Goal: Information Seeking & Learning: Compare options

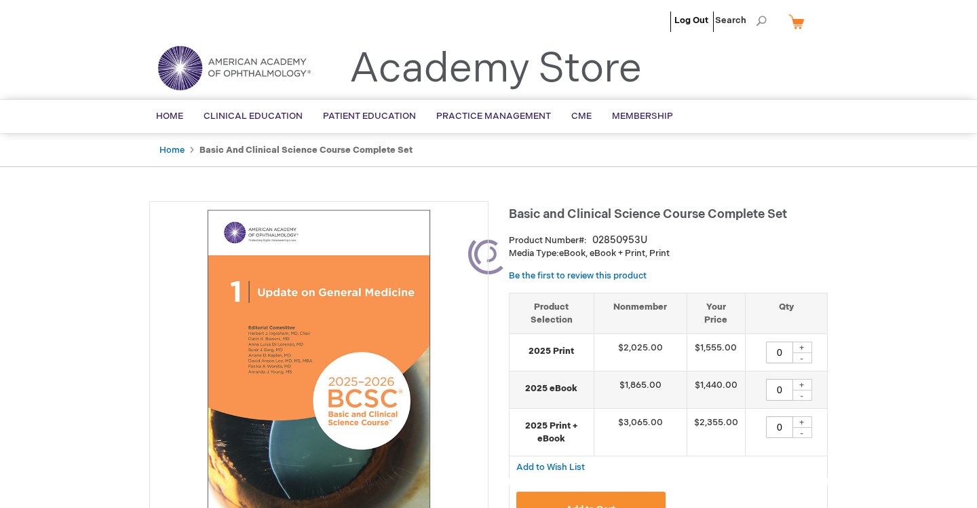
type input "0"
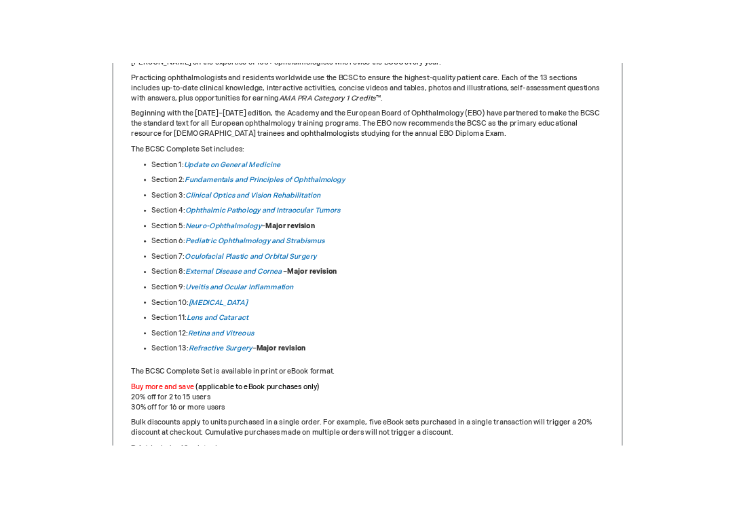
scroll to position [692, 0]
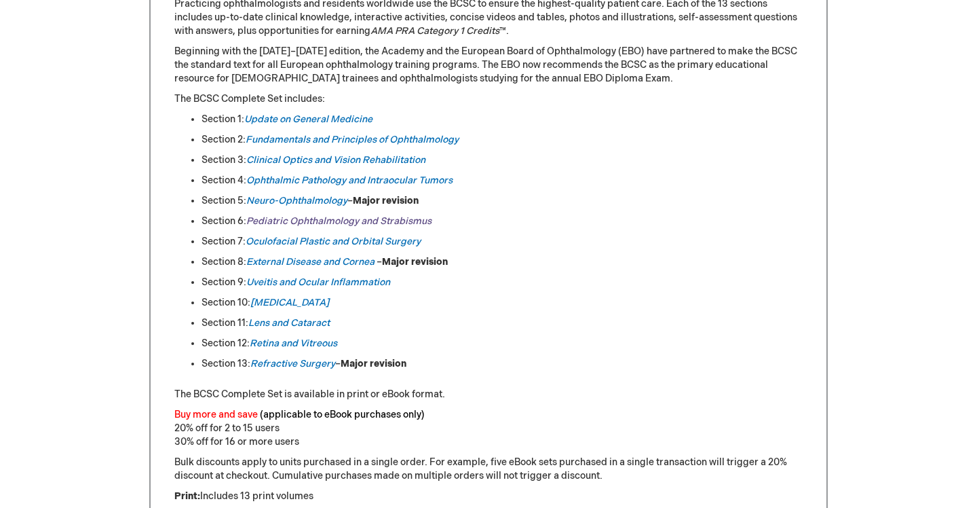
click at [309, 222] on link "Pediatric Ophthalmology and Strabismus" at bounding box center [338, 221] width 185 height 12
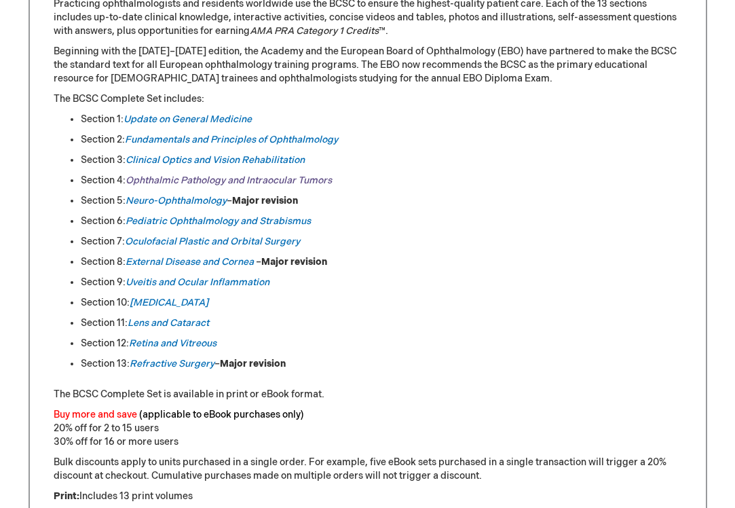
click at [226, 178] on em "Ophthalmic Pathology and Intraocular Tumors" at bounding box center [229, 180] width 206 height 12
click at [202, 200] on em "Neuro-Ophthalmology" at bounding box center [176, 201] width 101 height 12
click at [214, 238] on link "Oculofacial Plastic and Orbital Surgery" at bounding box center [212, 241] width 175 height 12
click at [212, 262] on em "External Disease and Cornea" at bounding box center [190, 262] width 128 height 12
click at [204, 281] on link "Uveitis and Ocular Inflammation" at bounding box center [198, 282] width 144 height 12
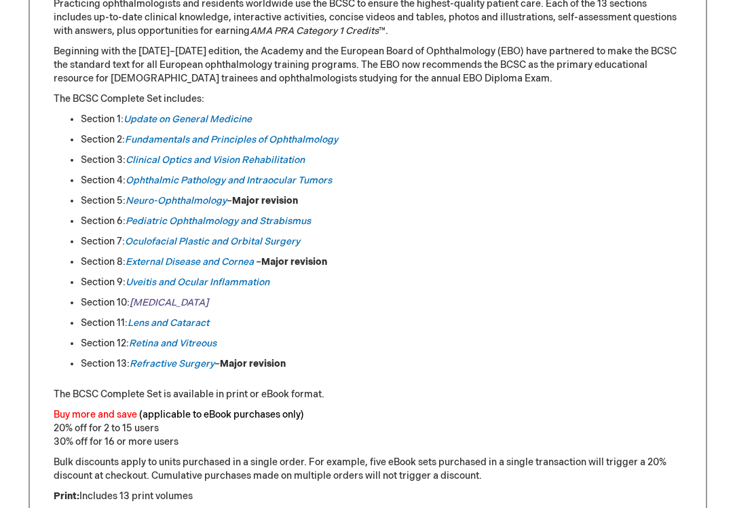
click at [162, 301] on em "[MEDICAL_DATA]" at bounding box center [169, 303] width 79 height 12
click at [191, 322] on em "Lens and Cataract" at bounding box center [168, 323] width 81 height 12
click at [199, 345] on link "Retina and Vitreous" at bounding box center [173, 343] width 88 height 12
click at [185, 362] on em "Refractive Surgery" at bounding box center [172, 364] width 85 height 12
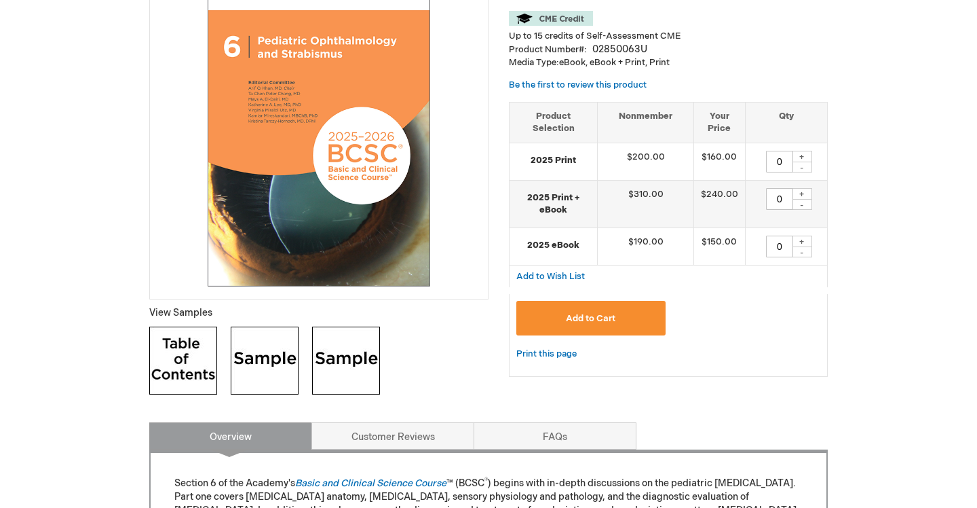
scroll to position [256, 0]
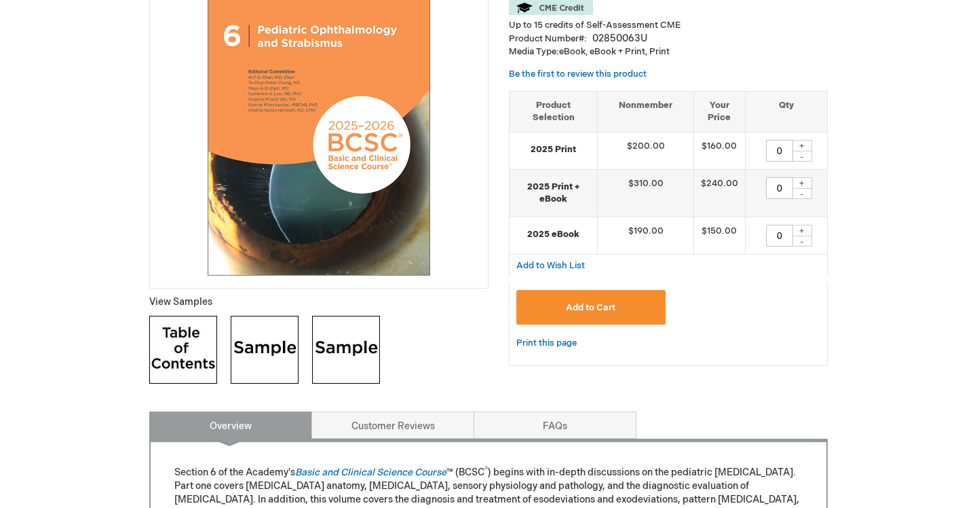
click at [184, 343] on img at bounding box center [183, 350] width 68 height 68
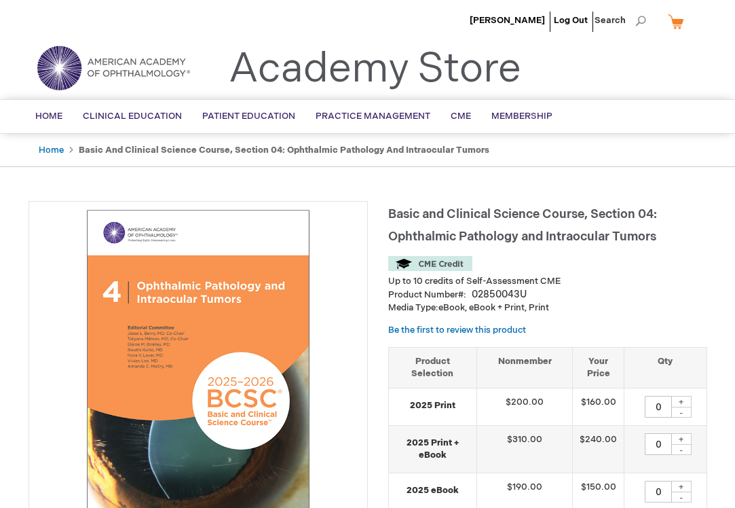
type input "0"
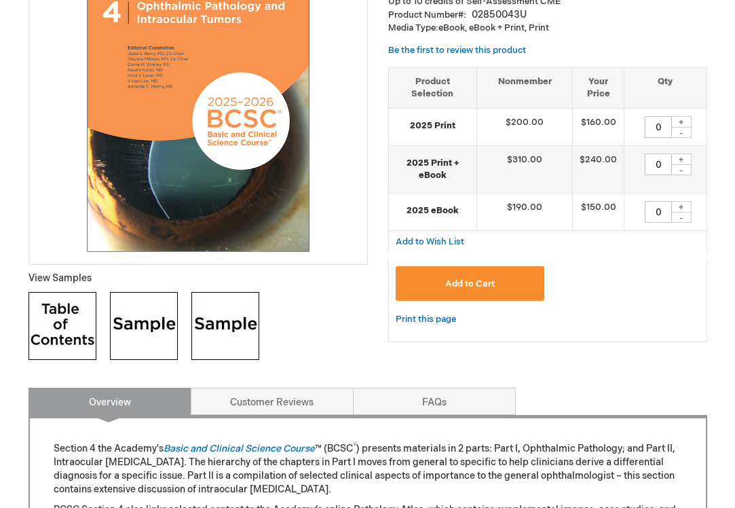
scroll to position [281, 0]
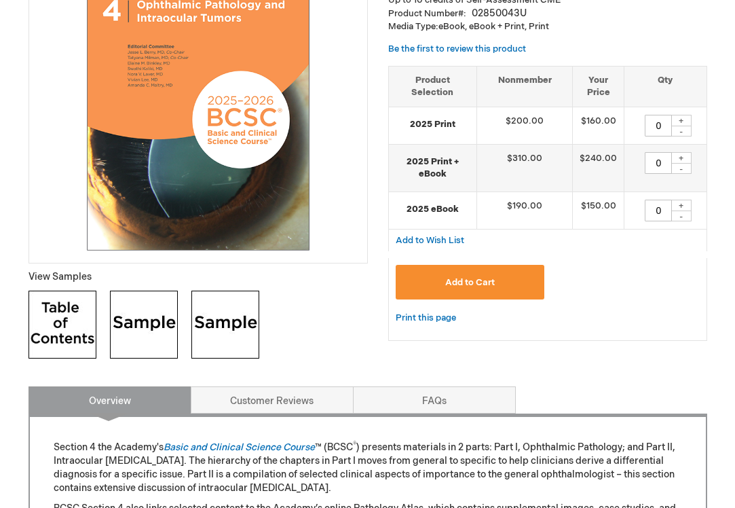
click at [77, 334] on img at bounding box center [63, 324] width 68 height 68
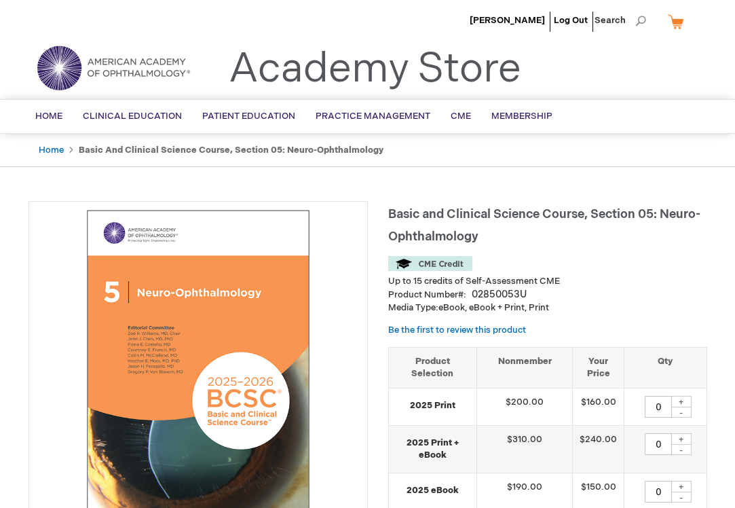
type input "0"
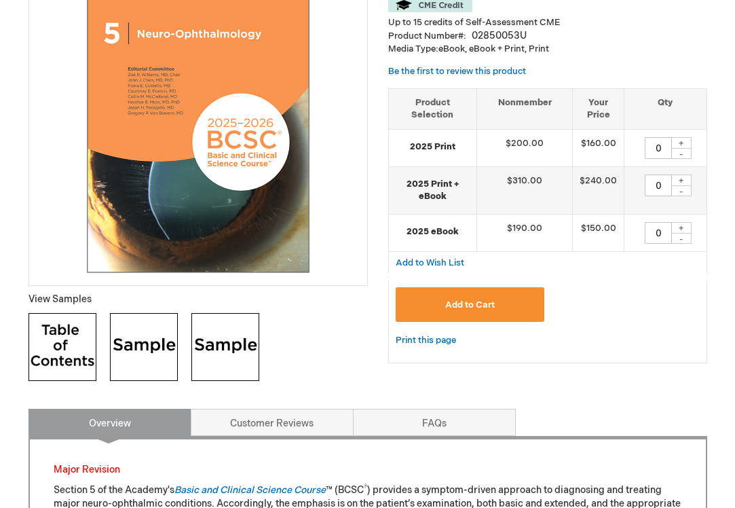
scroll to position [259, 0]
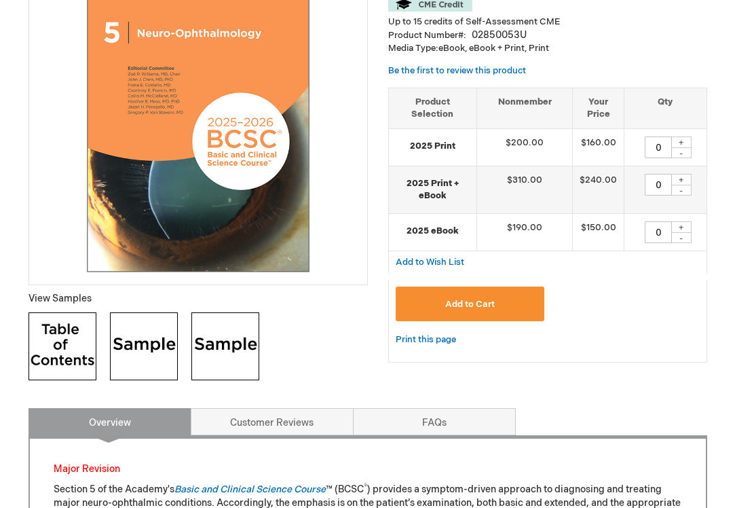
click at [70, 333] on img at bounding box center [63, 346] width 68 height 68
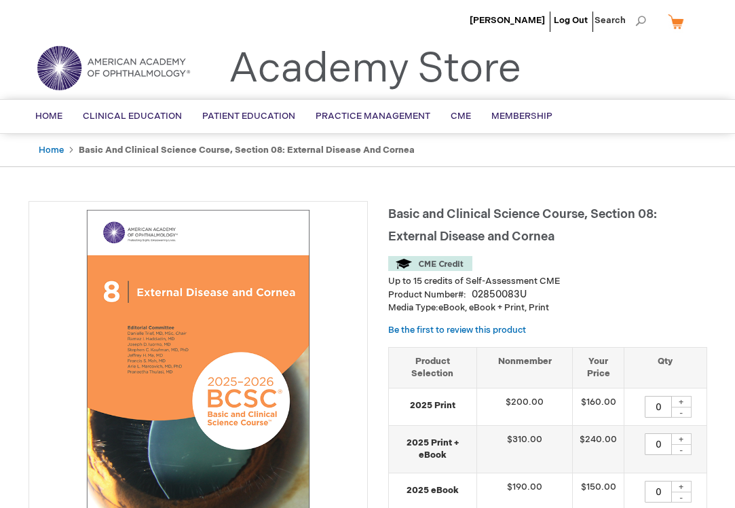
type input "0"
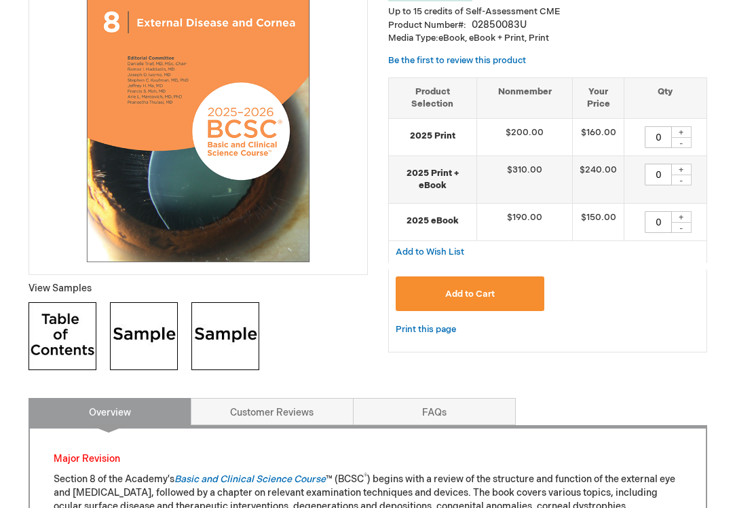
scroll to position [271, 0]
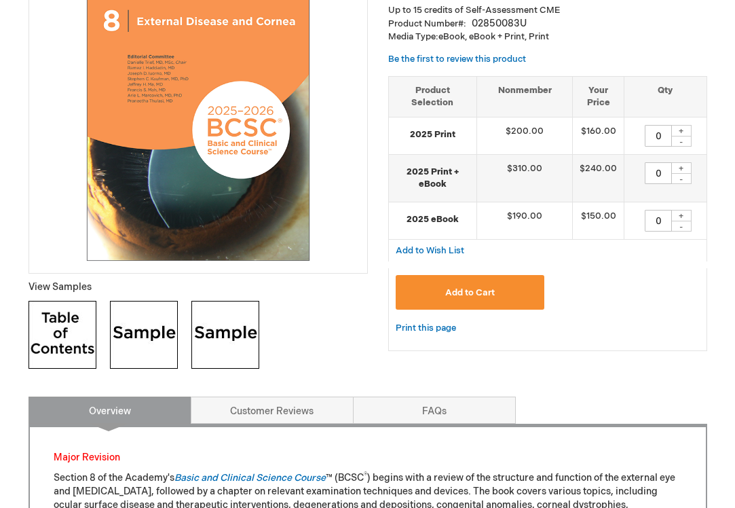
click at [64, 345] on img at bounding box center [63, 335] width 68 height 68
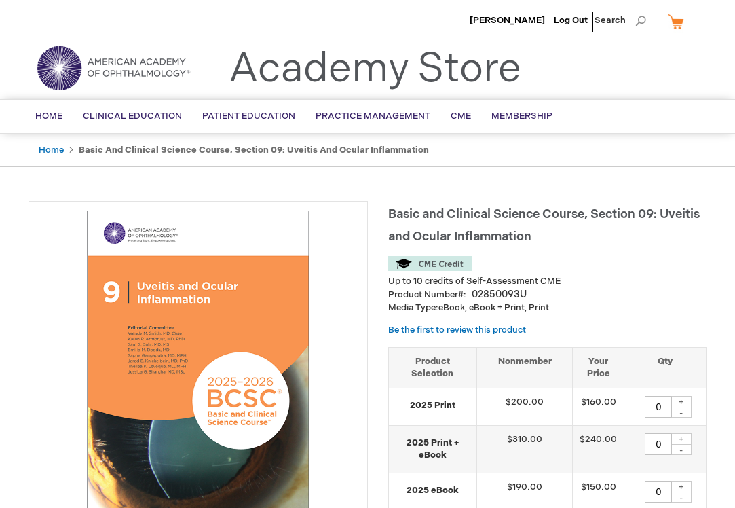
type input "0"
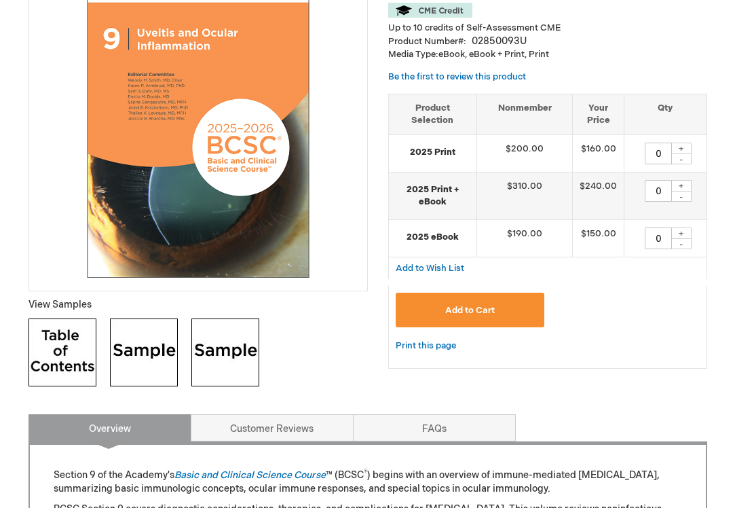
scroll to position [255, 0]
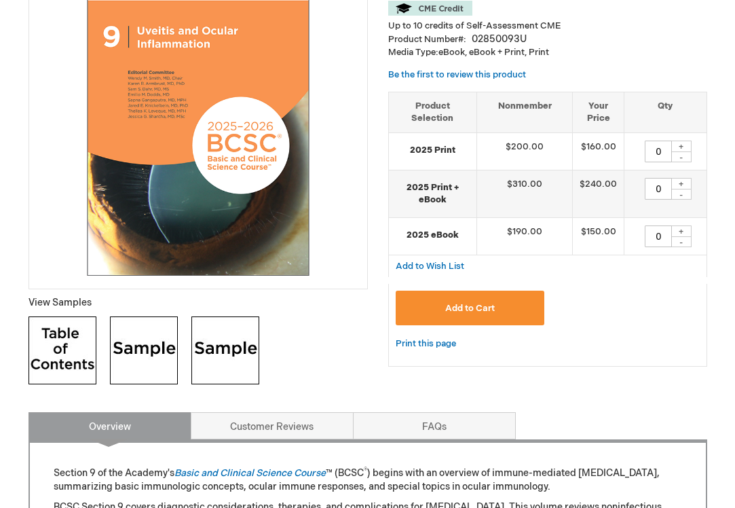
click at [56, 356] on img at bounding box center [63, 350] width 68 height 68
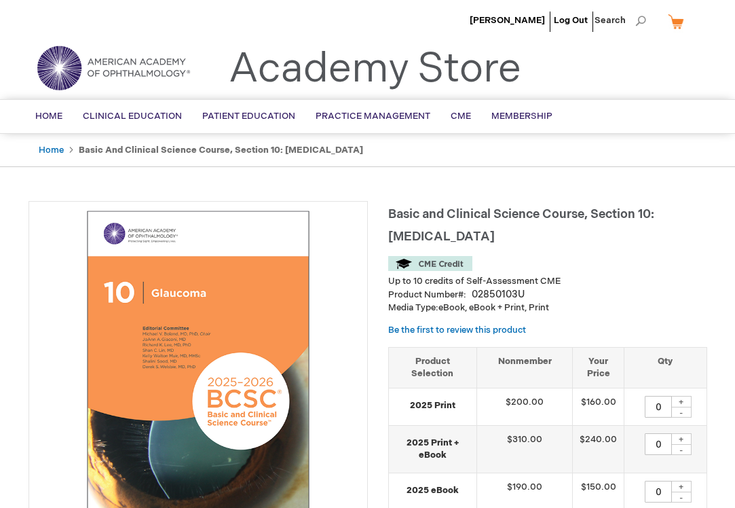
type input "0"
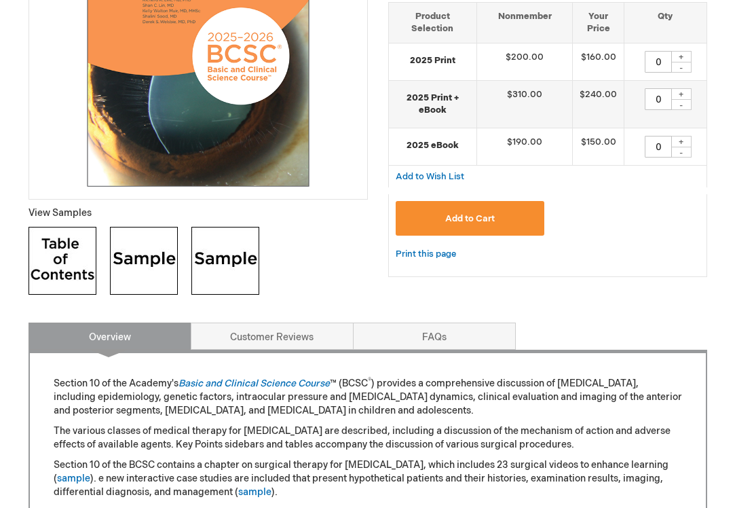
scroll to position [345, 0]
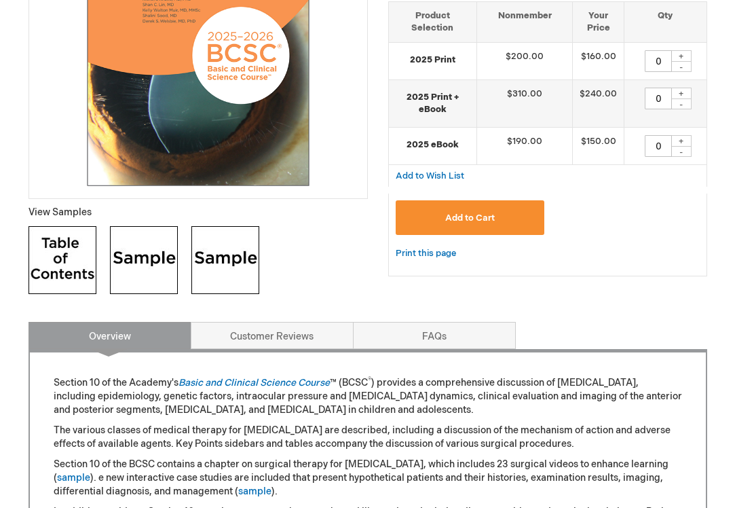
click at [62, 255] on img at bounding box center [63, 260] width 68 height 68
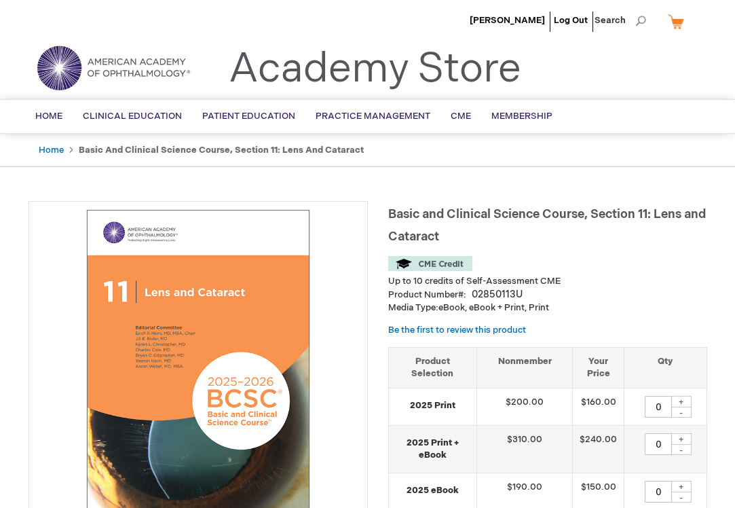
type input "0"
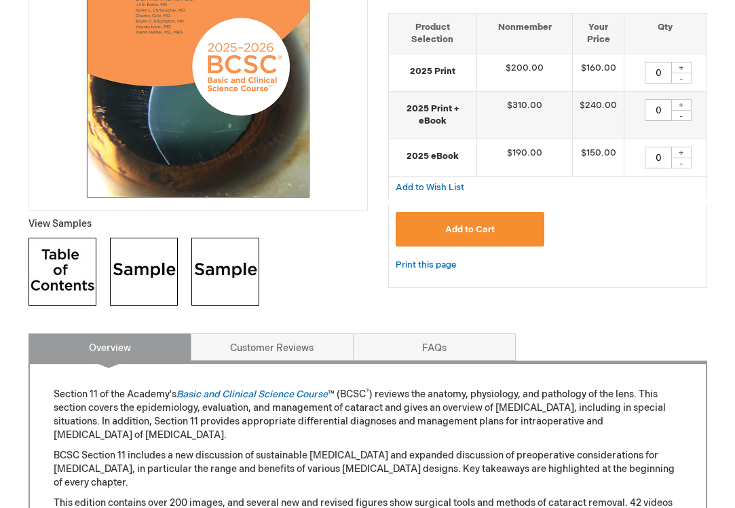
scroll to position [335, 0]
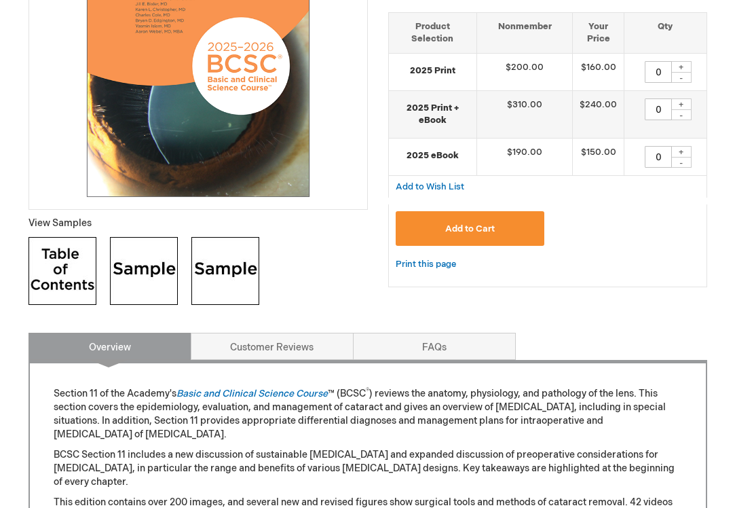
click at [58, 278] on img at bounding box center [63, 271] width 68 height 68
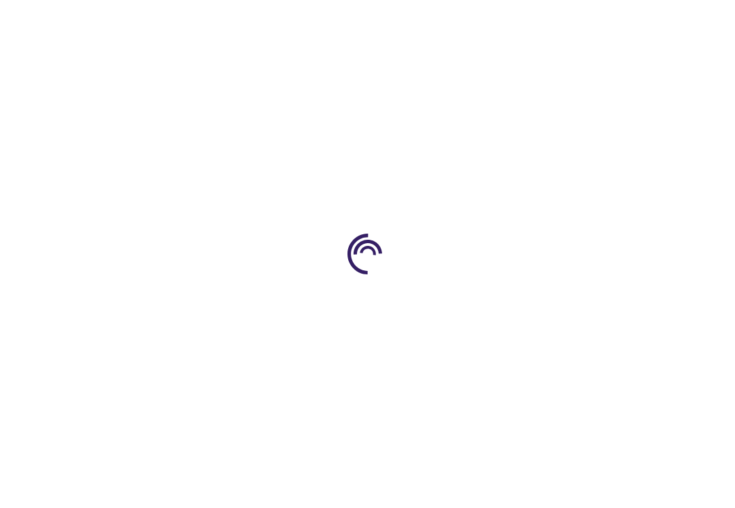
type input "0"
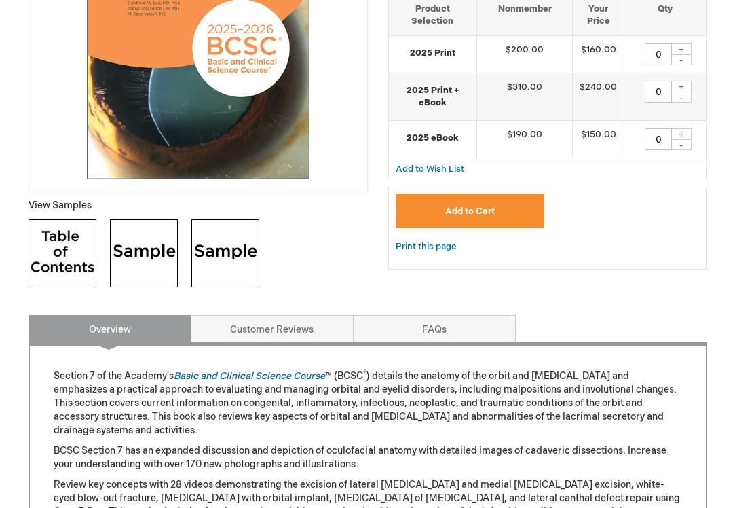
scroll to position [361, 0]
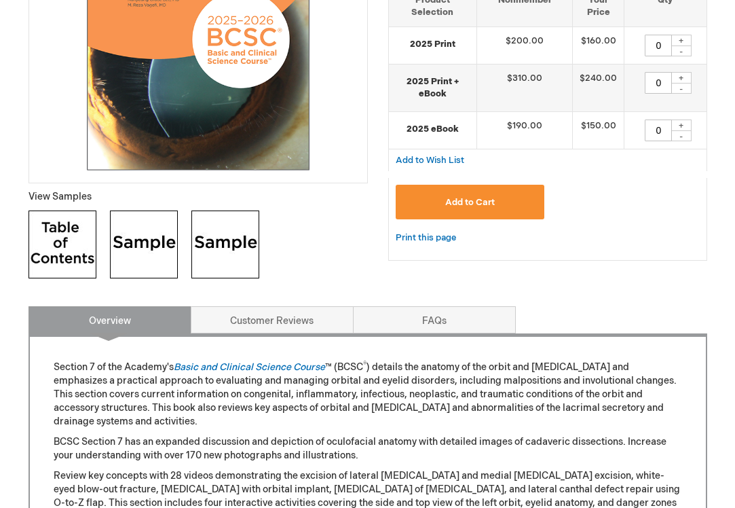
click at [64, 244] on img at bounding box center [63, 244] width 68 height 68
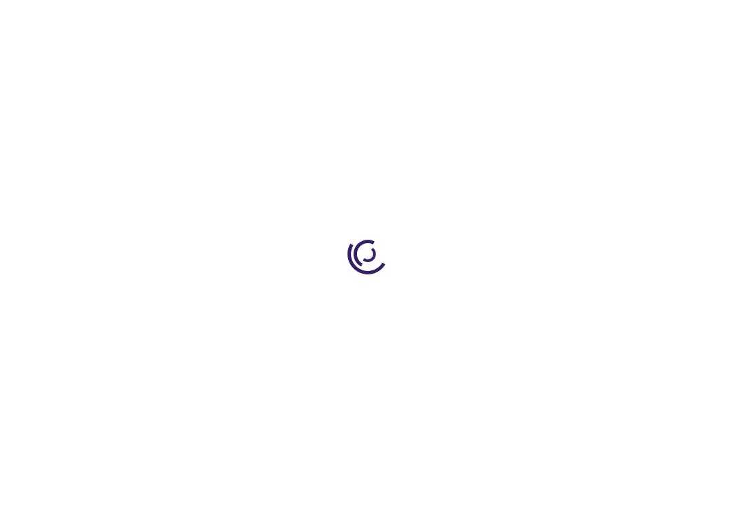
type input "0"
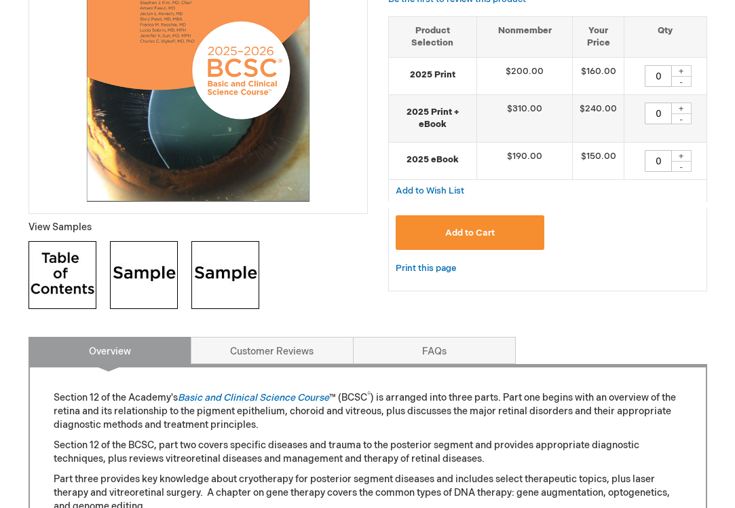
scroll to position [333, 0]
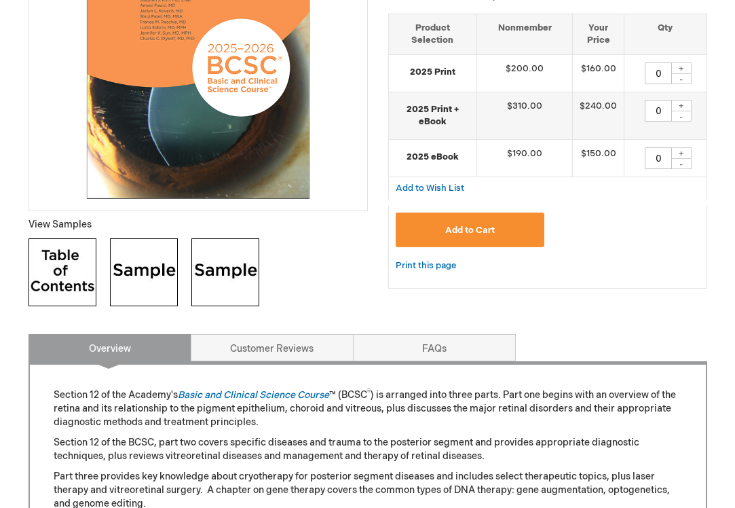
click at [65, 269] on img at bounding box center [63, 272] width 68 height 68
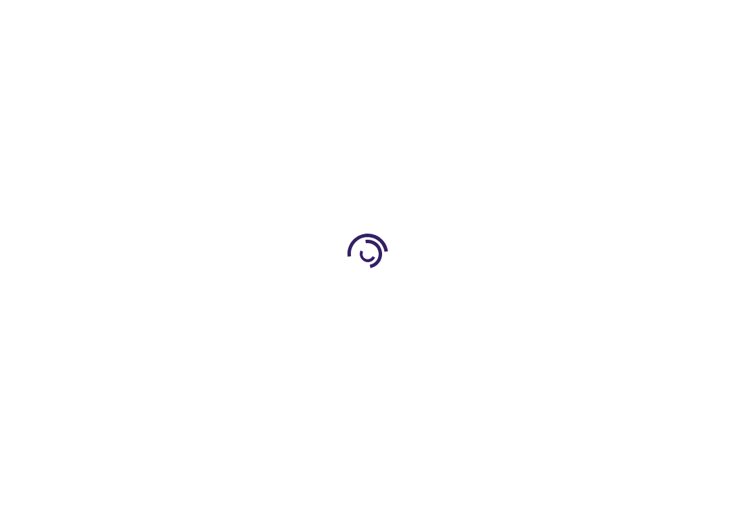
type input "0"
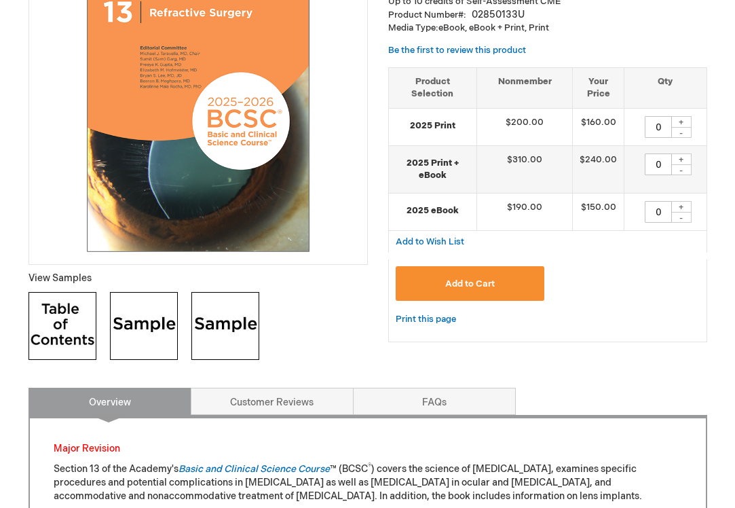
scroll to position [282, 0]
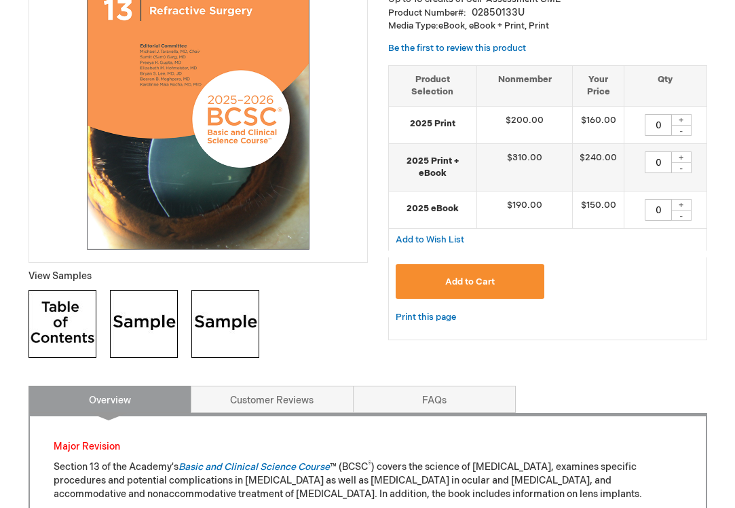
click at [54, 322] on img at bounding box center [63, 324] width 68 height 68
